Goal: Task Accomplishment & Management: Use online tool/utility

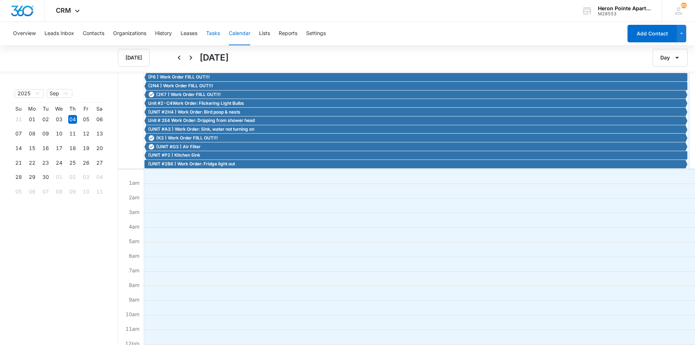
click at [214, 32] on button "Tasks" at bounding box center [213, 33] width 14 height 23
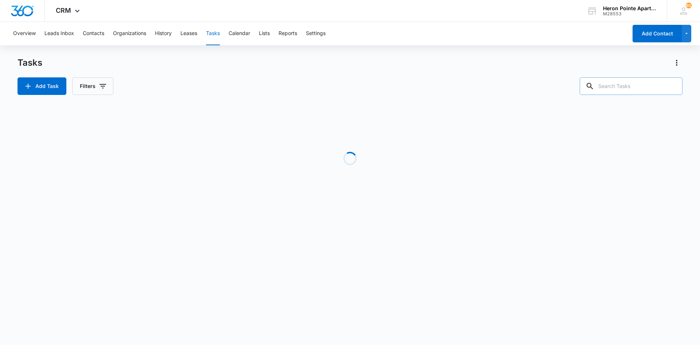
click at [645, 85] on input "text" at bounding box center [631, 86] width 103 height 18
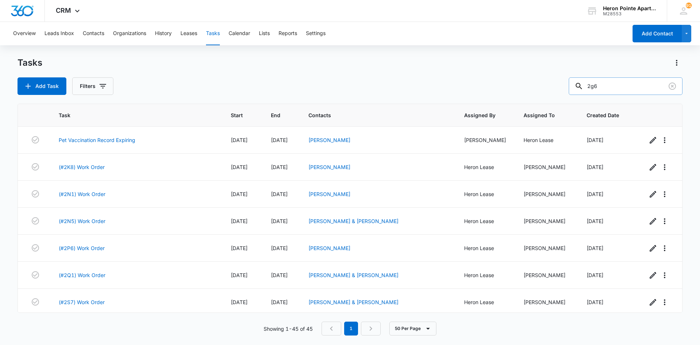
type input "2g6"
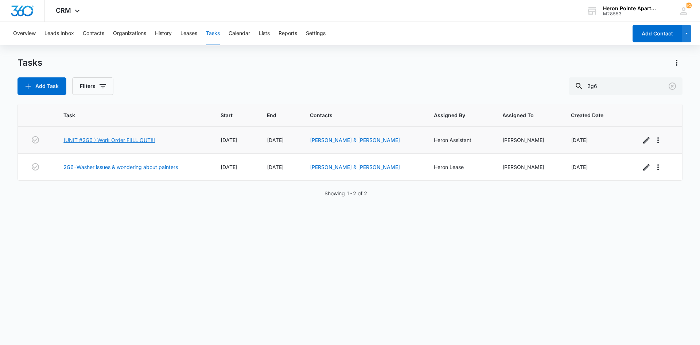
click at [139, 138] on link "(UNIT #2G6 ) Work Order FIILL OUT!!!" at bounding box center [109, 140] width 92 height 8
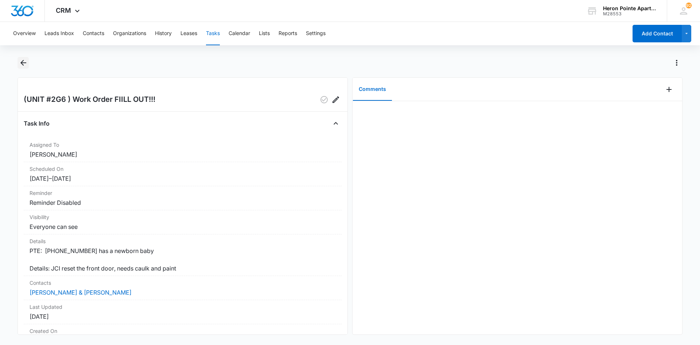
click at [24, 62] on icon "Back" at bounding box center [23, 62] width 9 height 9
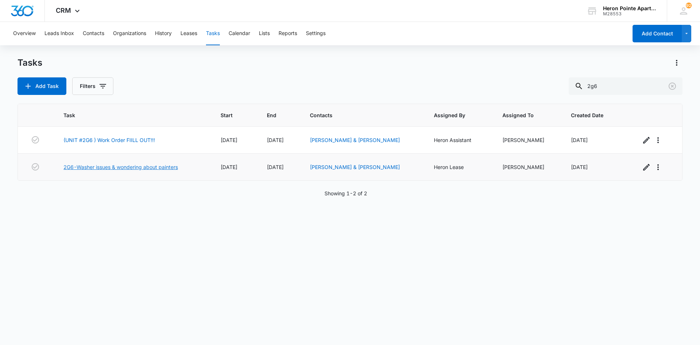
click at [140, 167] on link "2G6-Washer issues & wondering about painters" at bounding box center [120, 167] width 115 height 8
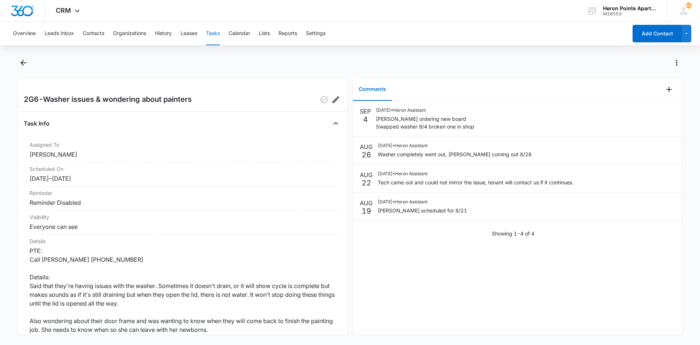
click at [213, 31] on button "Tasks" at bounding box center [213, 33] width 14 height 23
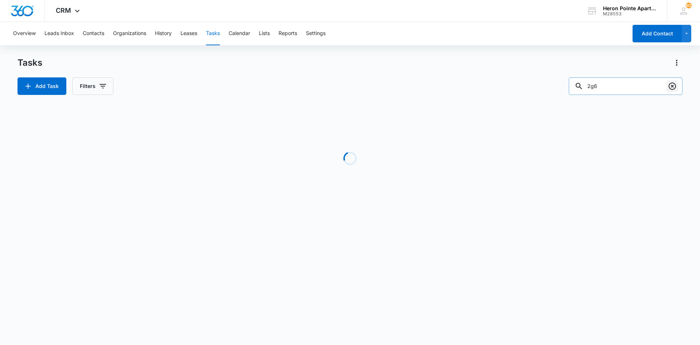
click at [671, 87] on icon "Clear" at bounding box center [672, 86] width 9 height 9
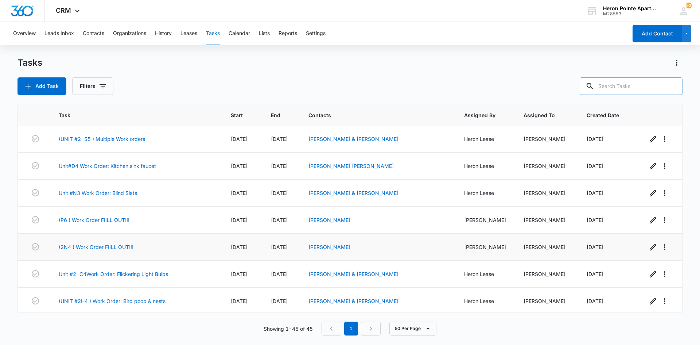
scroll to position [1029, 0]
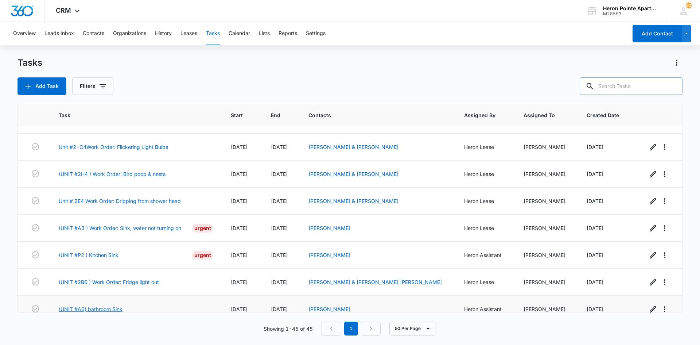
click at [115, 305] on link "(UNIT #A6) bathroom Sink" at bounding box center [91, 309] width 64 height 8
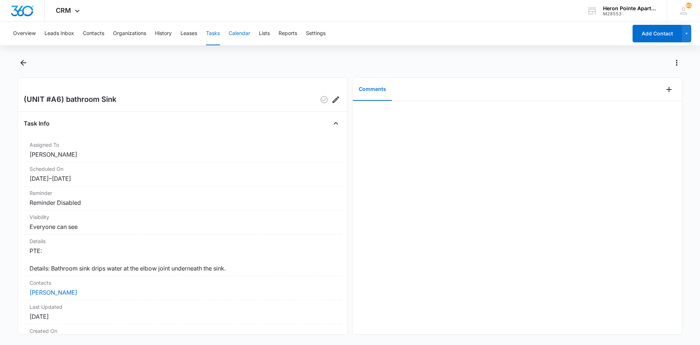
click at [240, 32] on button "Calendar" at bounding box center [240, 33] width 22 height 23
